Goal: Task Accomplishment & Management: Manage account settings

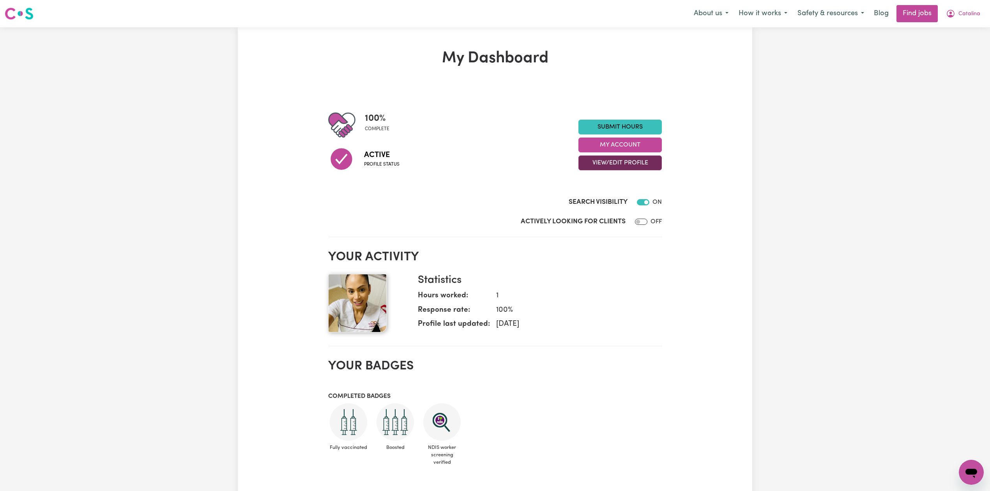
click at [623, 168] on button "View/Edit Profile" at bounding box center [619, 162] width 83 height 15
click at [605, 200] on link "Edit Profile" at bounding box center [615, 199] width 73 height 16
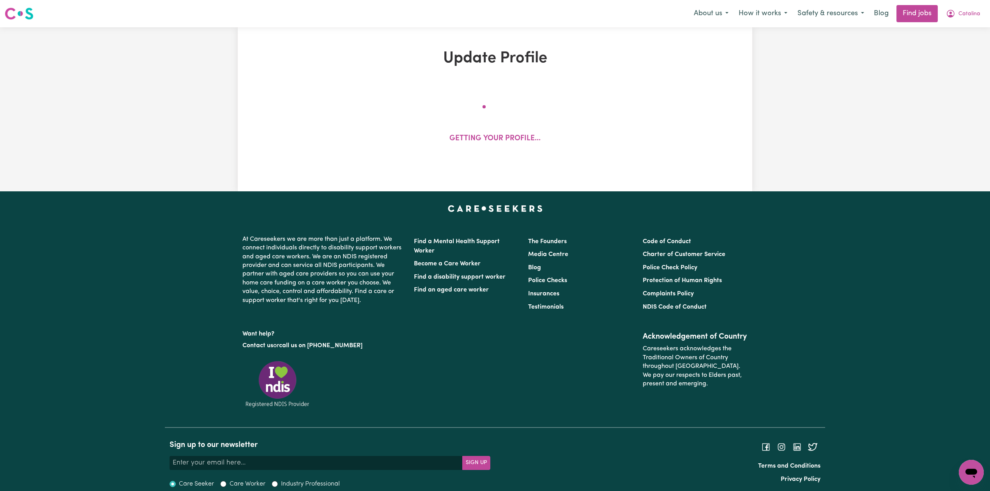
select select "[DEMOGRAPHIC_DATA]"
select select "Student Visa"
select select "Studying a healthcare related degree or qualification"
select select "40"
select select "80"
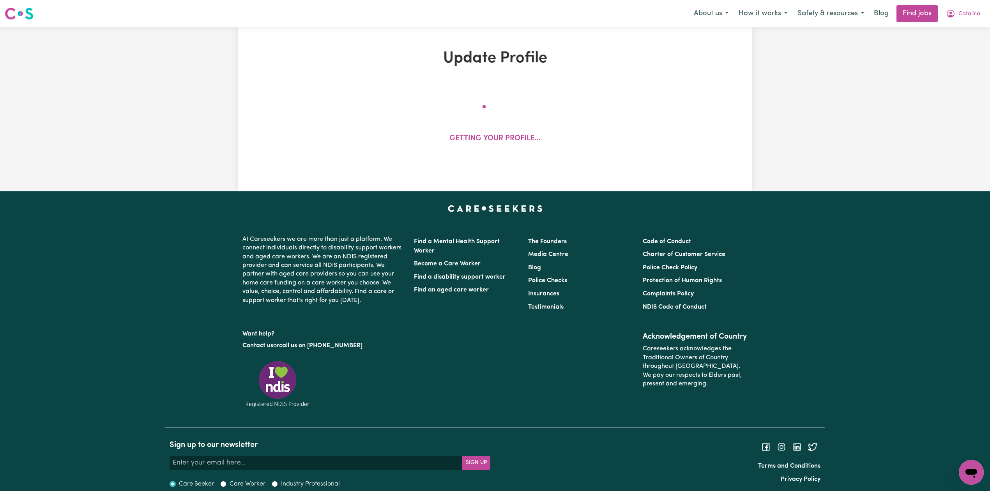
select select "112"
select select "150"
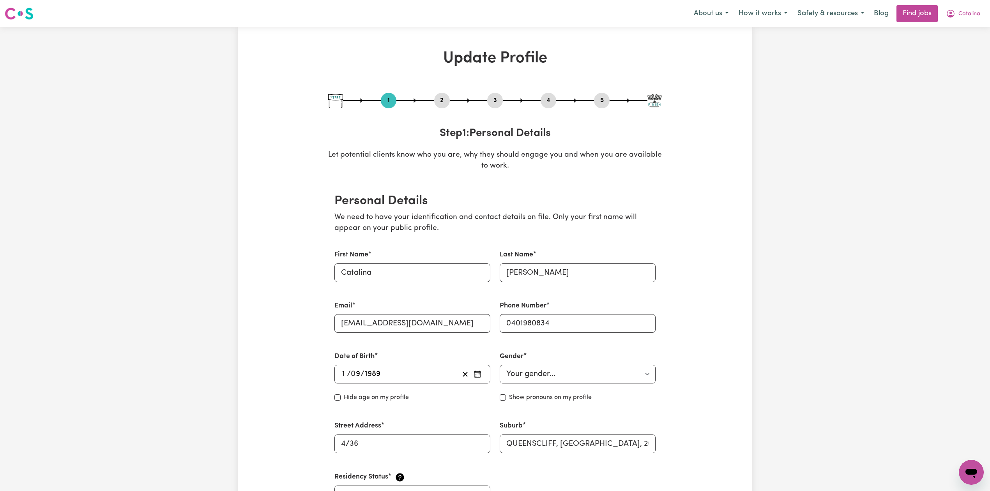
click at [437, 102] on button "2" at bounding box center [442, 100] width 16 height 10
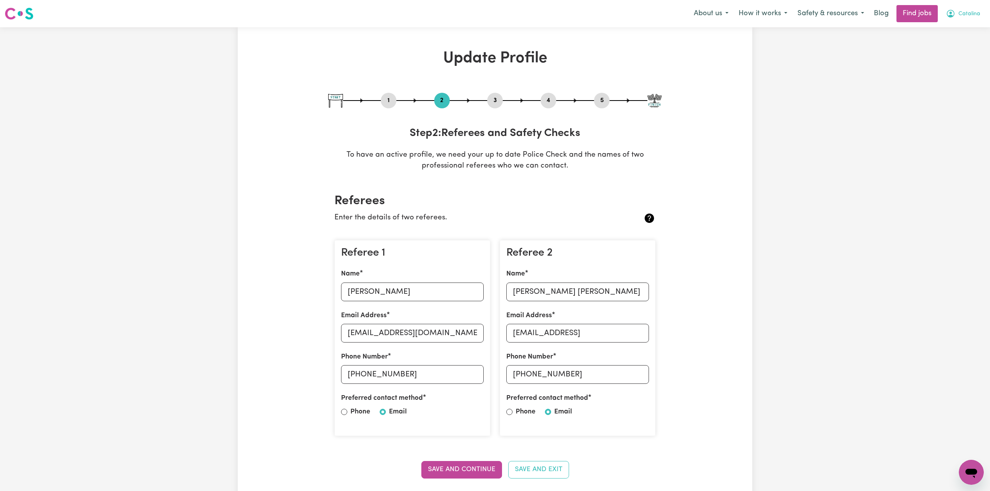
click at [959, 10] on span "Catalina" at bounding box center [969, 14] width 22 height 9
click at [937, 62] on link "Logout" at bounding box center [954, 59] width 62 height 15
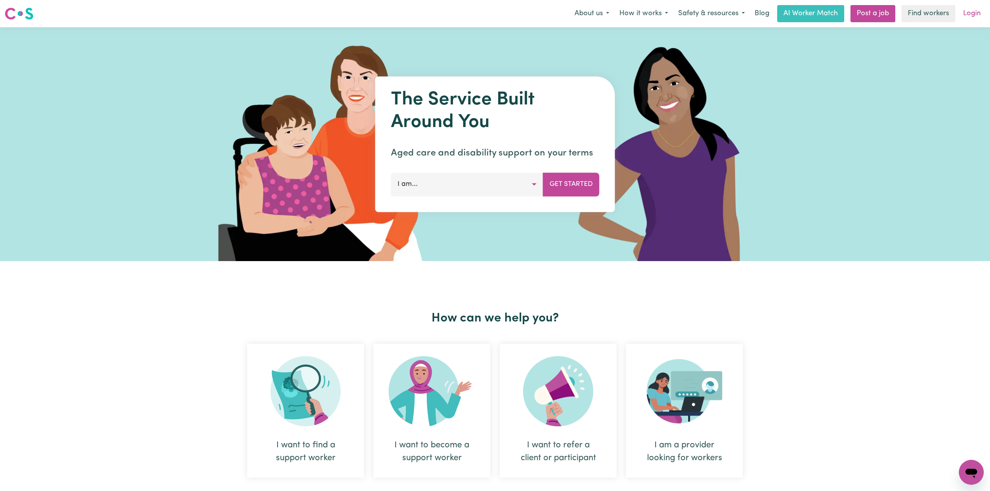
click at [968, 11] on link "Login" at bounding box center [971, 13] width 27 height 17
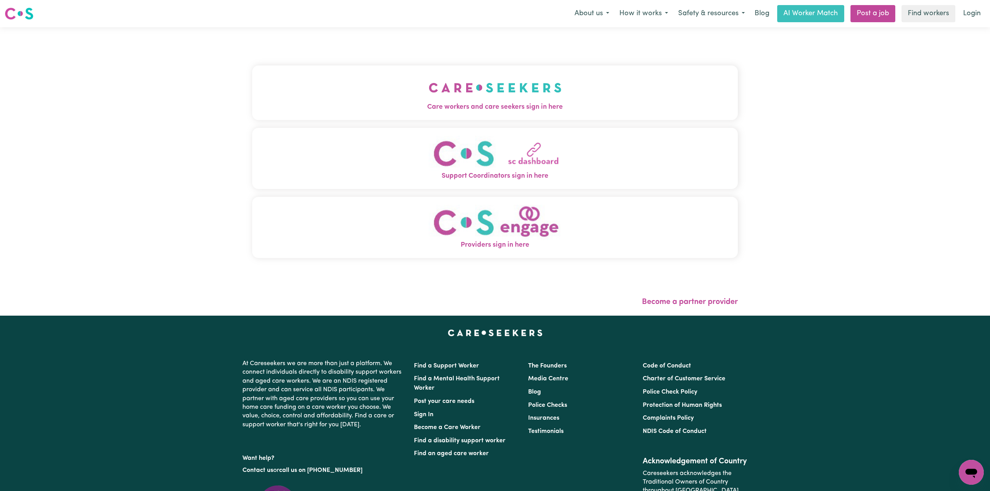
click at [349, 72] on button "Care workers and care seekers sign in here" at bounding box center [494, 92] width 485 height 55
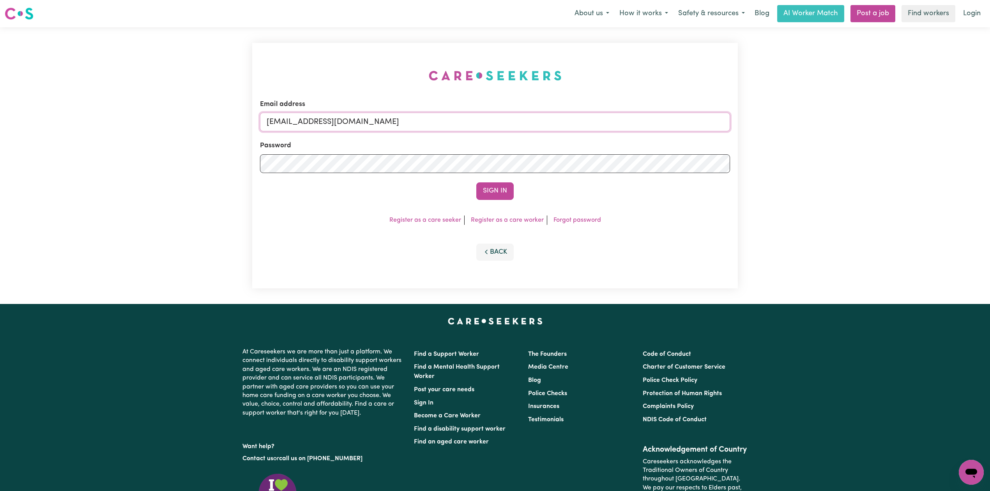
click at [320, 119] on input "[EMAIL_ADDRESS][DOMAIN_NAME]" at bounding box center [495, 122] width 470 height 19
drag, startPoint x: 306, startPoint y: 117, endPoint x: 569, endPoint y: 126, distance: 263.1
click at [569, 126] on input "Superuser~[EMAIL_ADDRESS][DOMAIN_NAME]" at bounding box center [495, 122] width 470 height 19
type input "Superuser~[EMAIL_ADDRESS][DOMAIN_NAME]"
click at [482, 178] on form "Email address Superuser~[EMAIL_ADDRESS][DOMAIN_NAME] Password Sign In" at bounding box center [495, 149] width 470 height 101
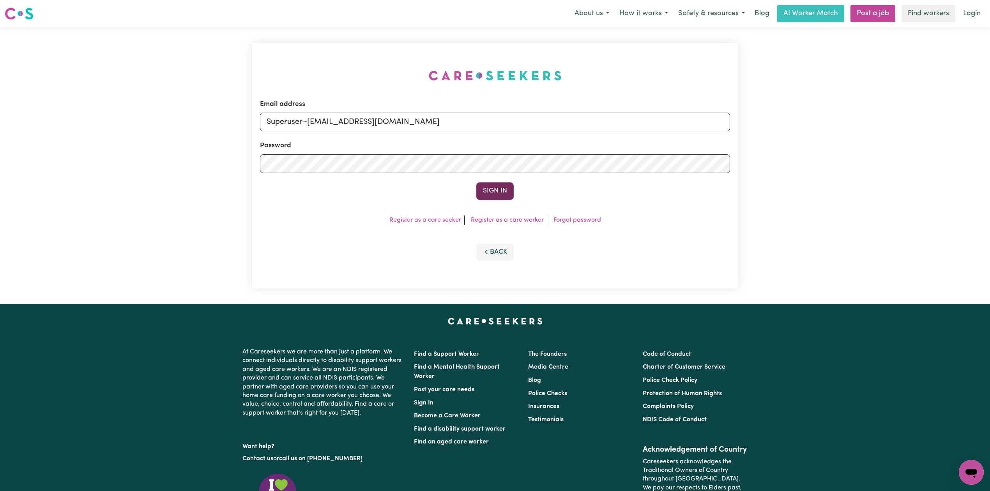
click at [500, 195] on button "Sign In" at bounding box center [494, 190] width 37 height 17
